Goal: Check status: Check status

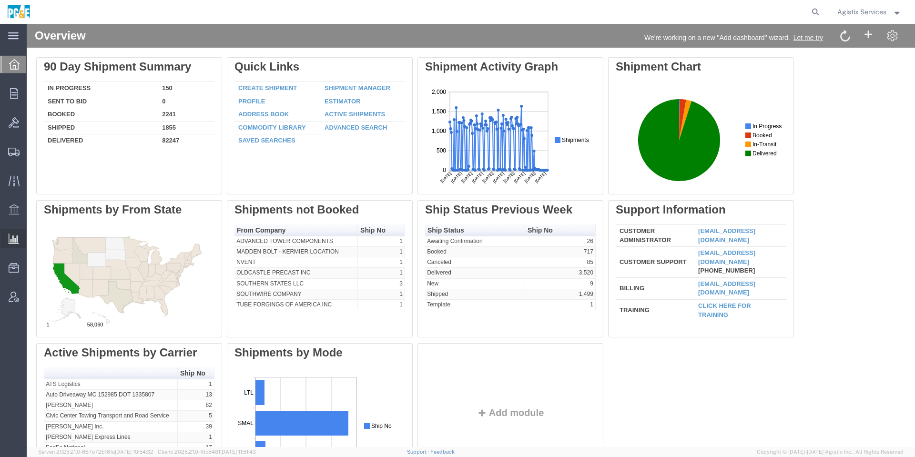
click at [16, 235] on icon at bounding box center [14, 239] width 10 height 10
click at [811, 17] on icon at bounding box center [815, 11] width 13 height 13
paste input "531274363"
type input "531274363"
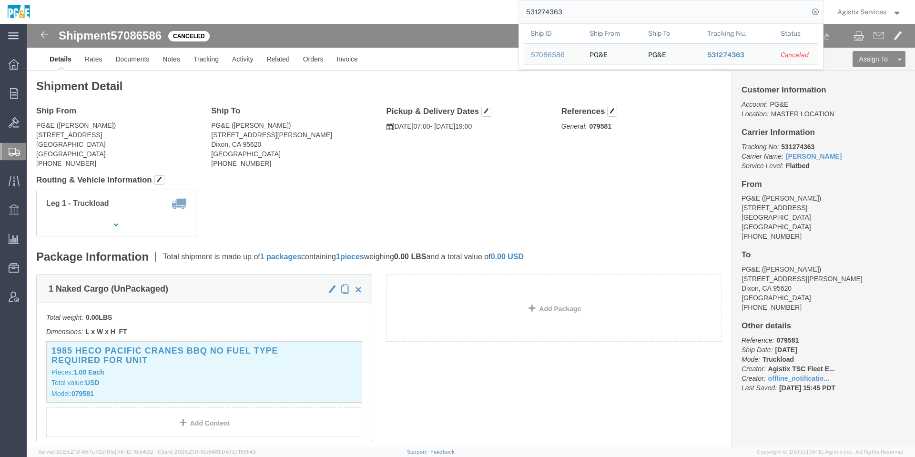
click div "Ship To PG&E (Cesar Lua) 8668 Sparling Lane Dixon, CA 95620 United States 707-9…"
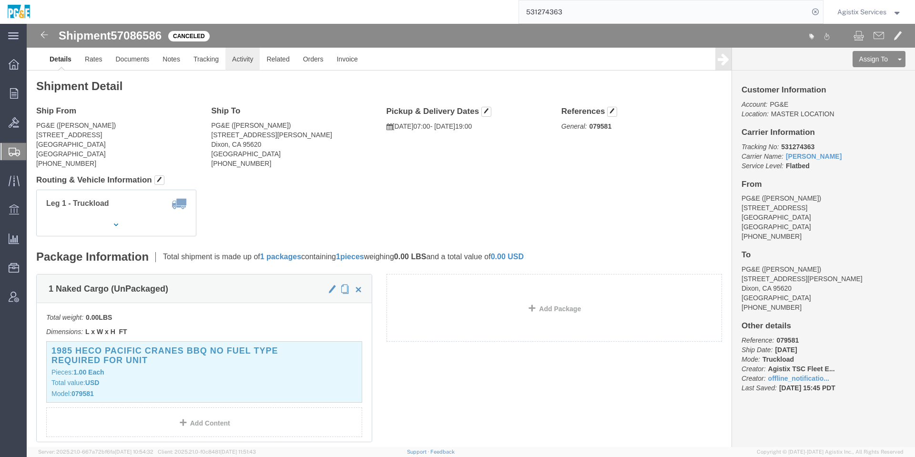
click link "Activity"
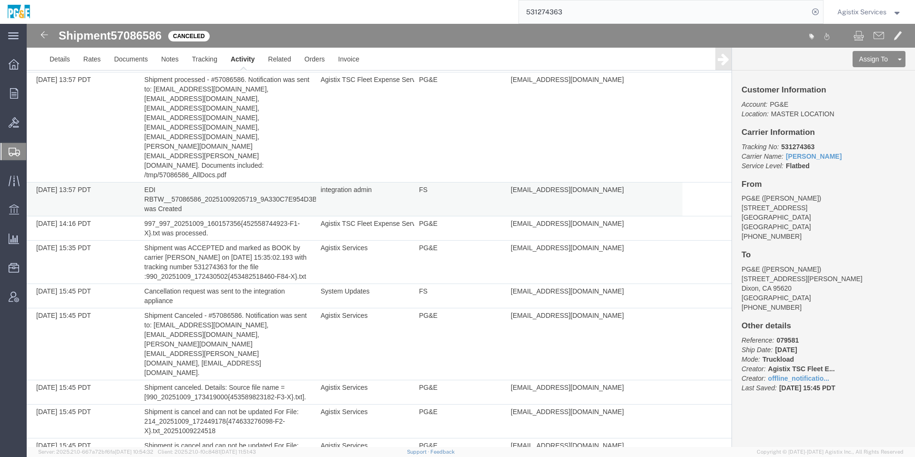
scroll to position [468, 0]
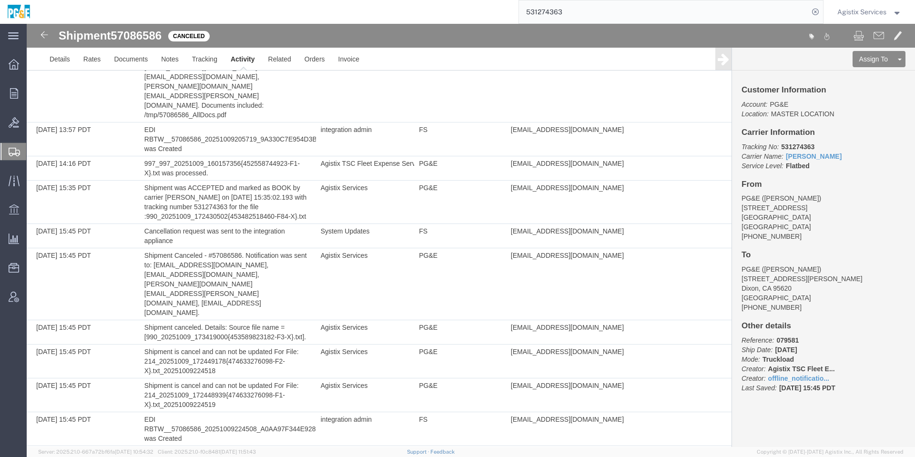
click at [148, 28] on div "Shipment 57086586 27 of 27 Canceled Details Rates Documents Notes Tracking Acti…" at bounding box center [471, 47] width 889 height 47
click at [146, 35] on span "57086586" at bounding box center [136, 35] width 51 height 13
copy span "57086586"
